Goal: Check status: Check status

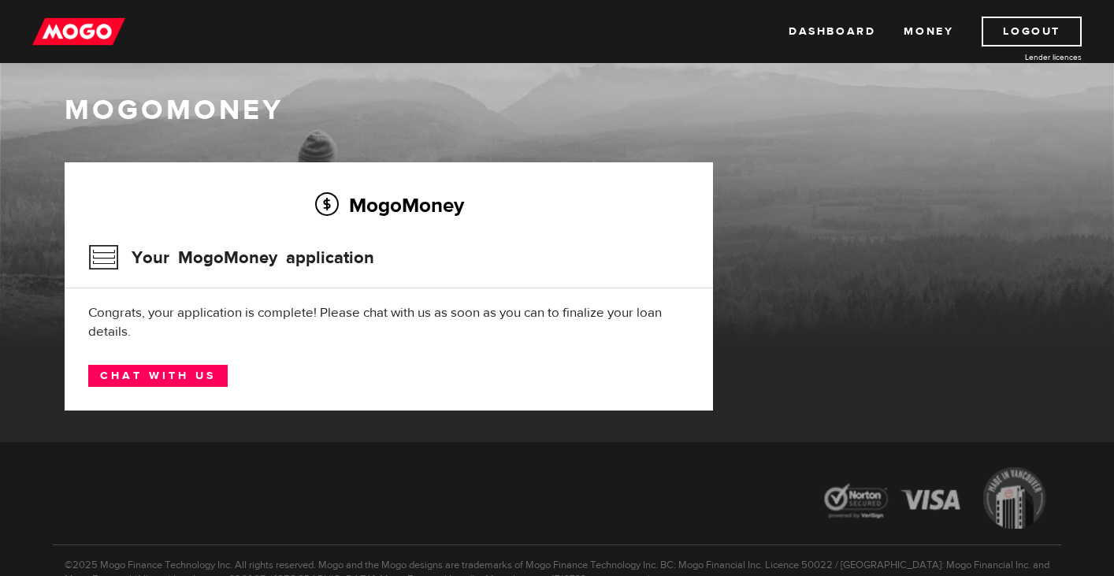
scroll to position [12, 0]
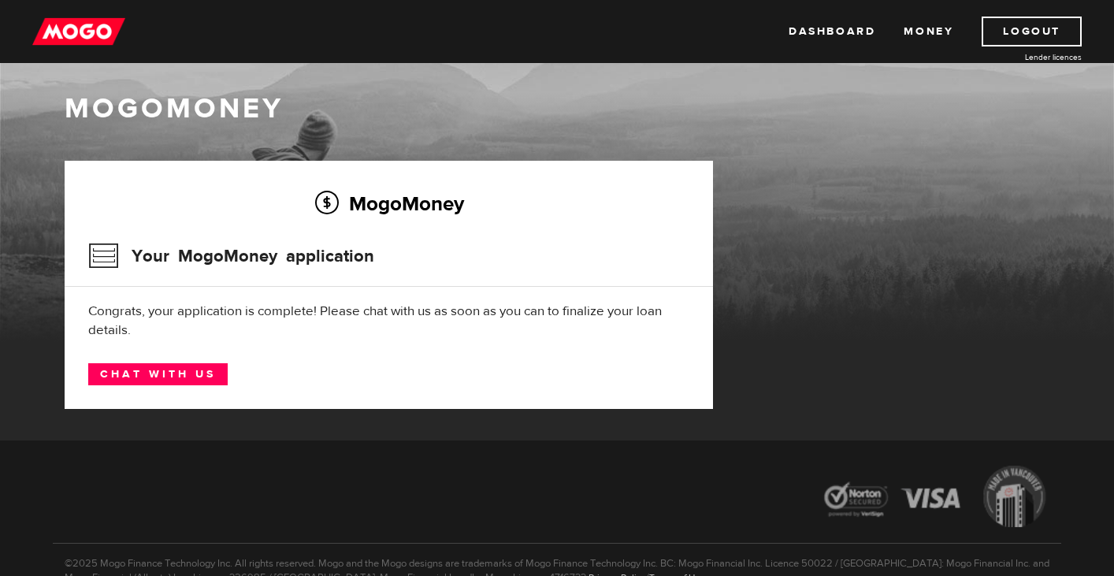
scroll to position [32, 0]
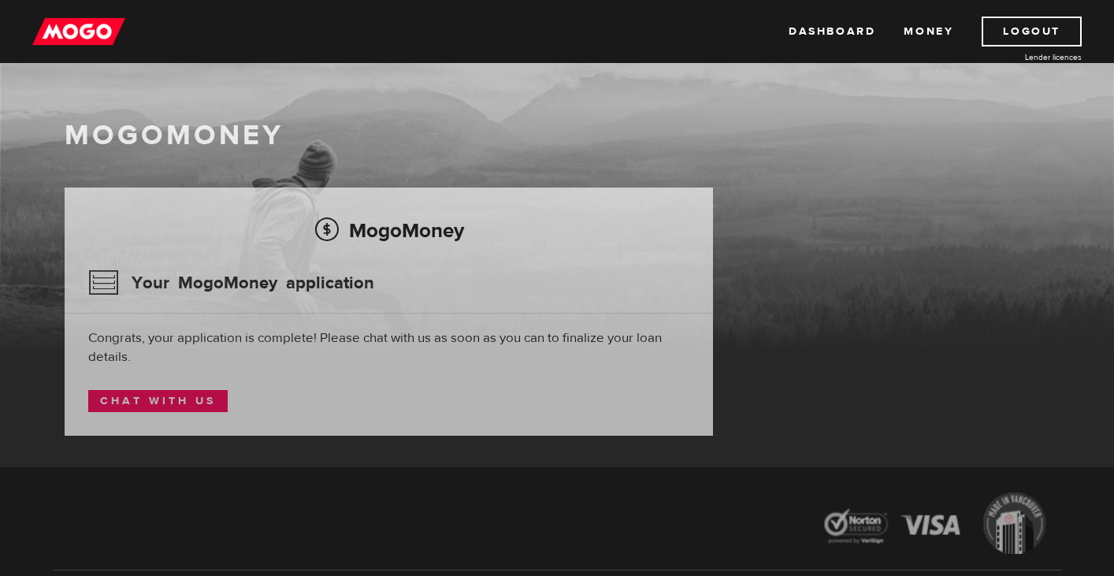
click at [72, 19] on img at bounding box center [78, 32] width 93 height 30
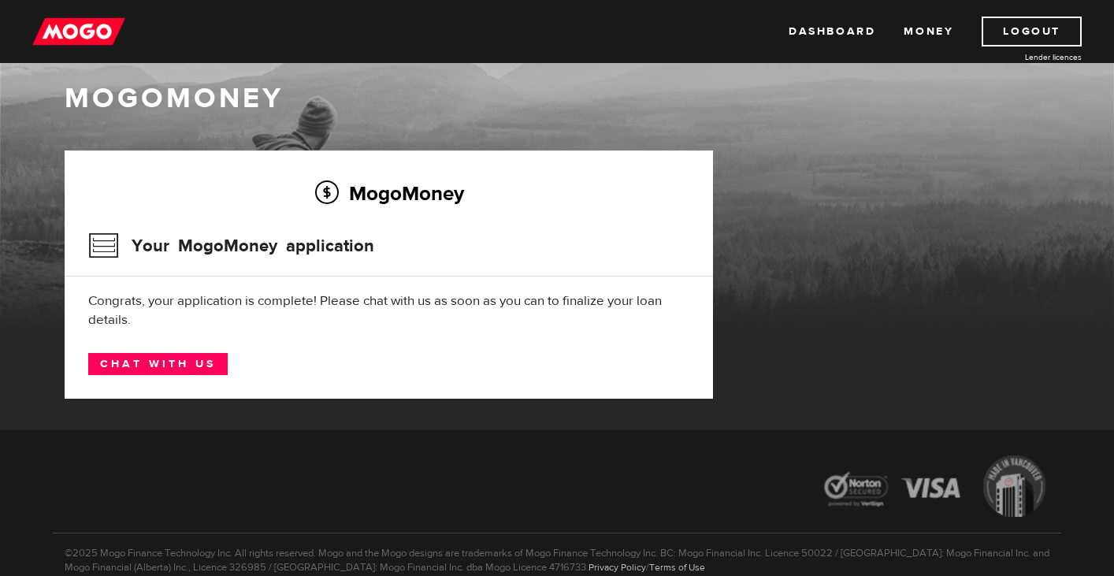
scroll to position [21, 0]
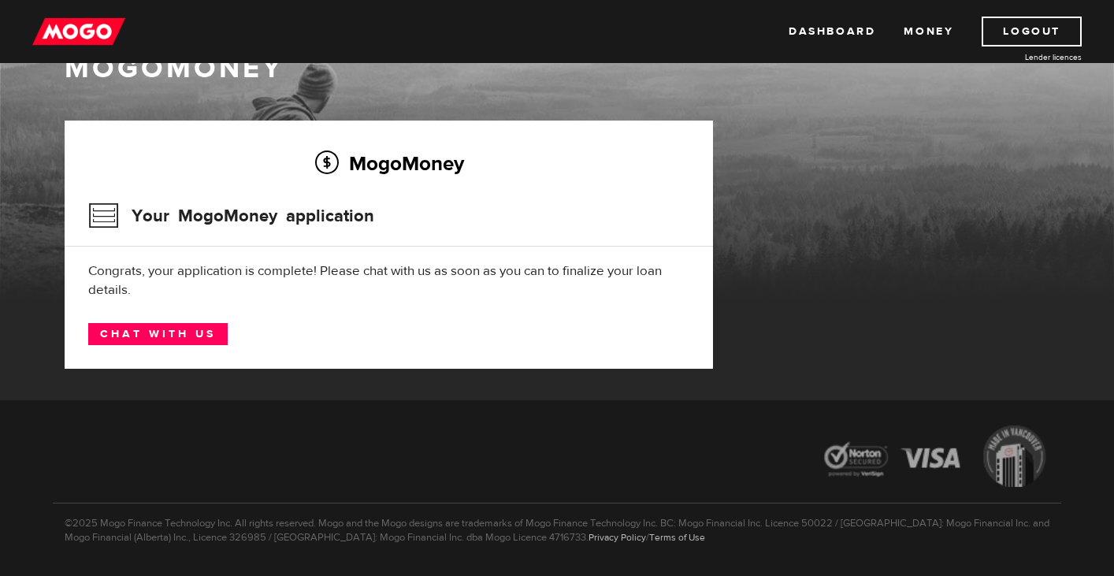
scroll to position [53, 0]
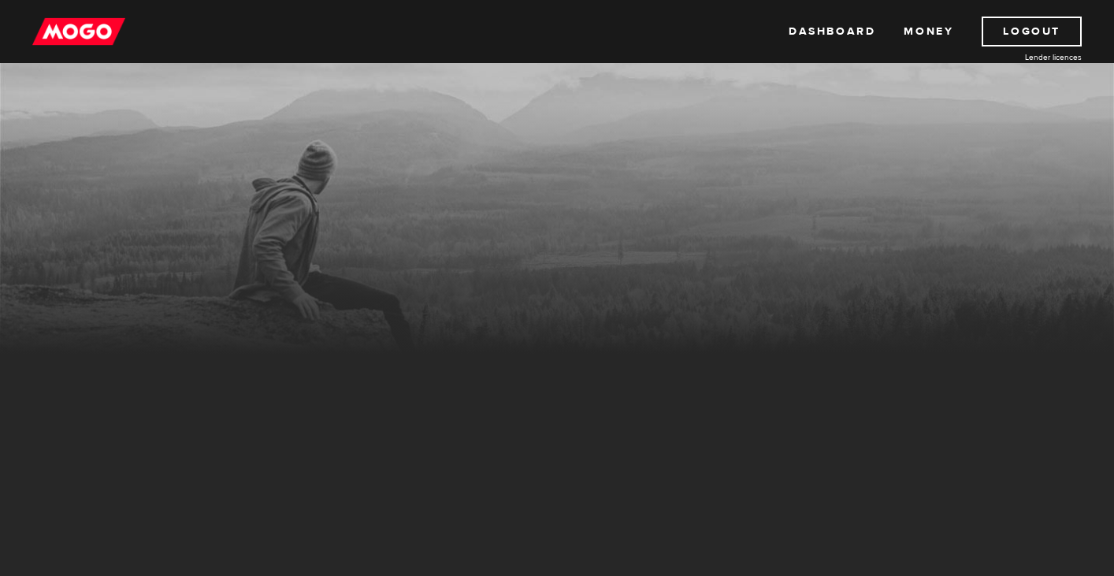
click at [287, 314] on div "MogoMoney Your MogoMoney application Congrats, your application is complete! Pl…" at bounding box center [389, 425] width 648 height 248
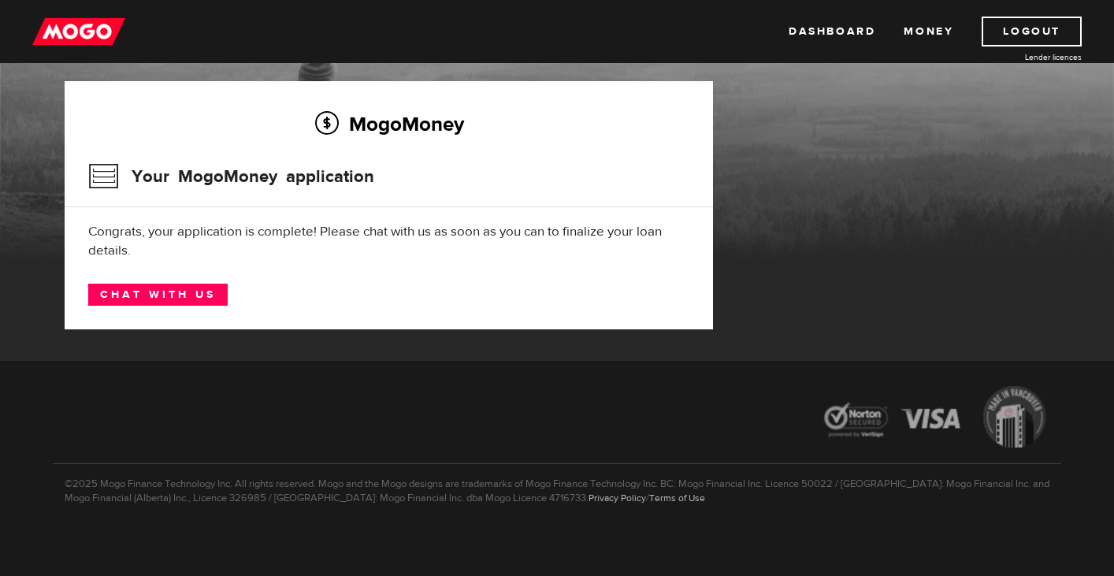
scroll to position [97, 0]
